Goal: Find specific page/section: Find specific page/section

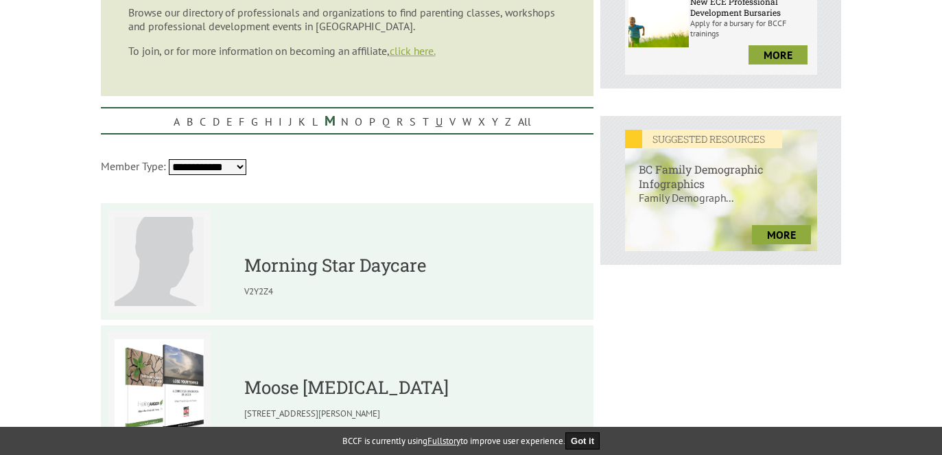
scroll to position [480, 0]
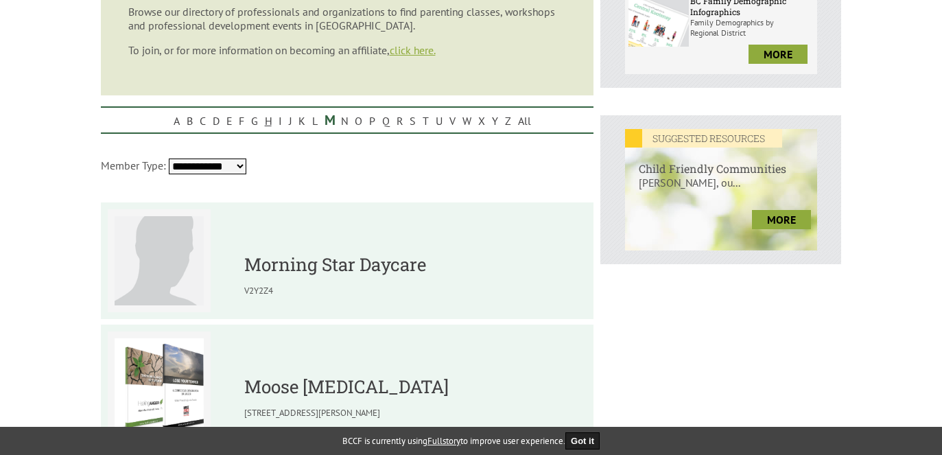
click at [267, 123] on link "H" at bounding box center [268, 120] width 14 height 21
click at [244, 123] on link "F" at bounding box center [241, 120] width 12 height 21
